Goal: Find contact information: Find contact information

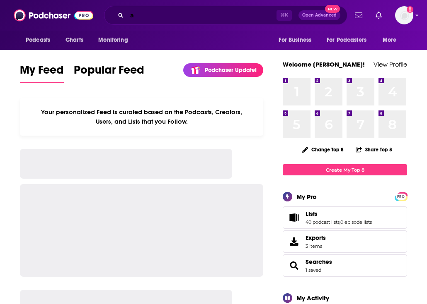
click at [162, 16] on input "a" at bounding box center [202, 15] width 150 height 13
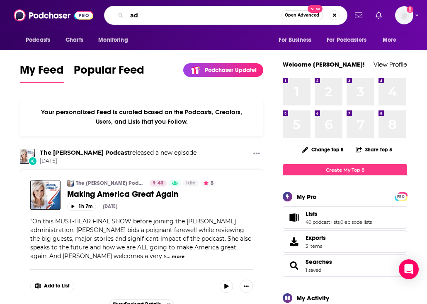
type input "a"
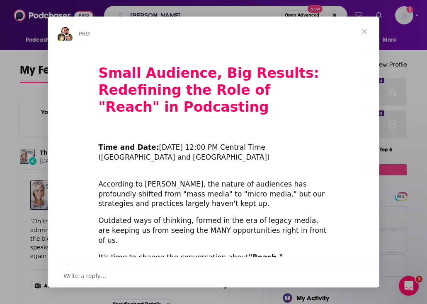
click at [362, 31] on span "Close" at bounding box center [364, 32] width 30 height 30
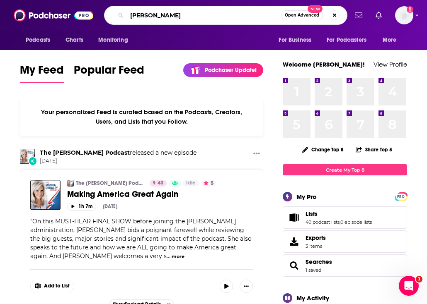
click at [162, 16] on input "[PERSON_NAME]" at bounding box center [204, 15] width 154 height 13
type input "[PERSON_NAME] [PERSON_NAME]"
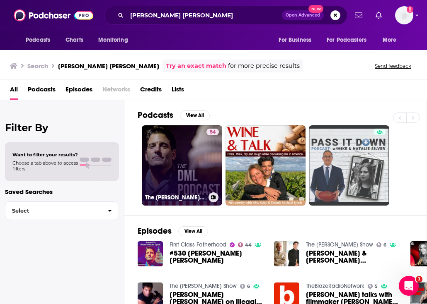
click at [181, 194] on h3 "The [PERSON_NAME] [PERSON_NAME] Podcast" at bounding box center [175, 197] width 60 height 7
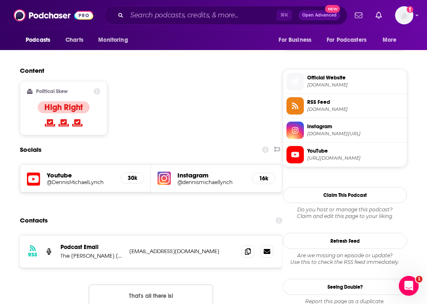
scroll to position [644, 0]
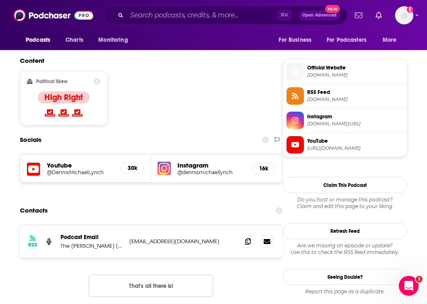
click at [134, 238] on p "[EMAIL_ADDRESS][DOMAIN_NAME]" at bounding box center [182, 241] width 106 height 7
drag, startPoint x: 134, startPoint y: 183, endPoint x: 170, endPoint y: 183, distance: 36.0
click at [170, 238] on p "[EMAIL_ADDRESS][DOMAIN_NAME]" at bounding box center [182, 241] width 106 height 7
copy p "[EMAIL_ADDRESS][DOMAIN_NAME]"
